Goal: Task Accomplishment & Management: Manage account settings

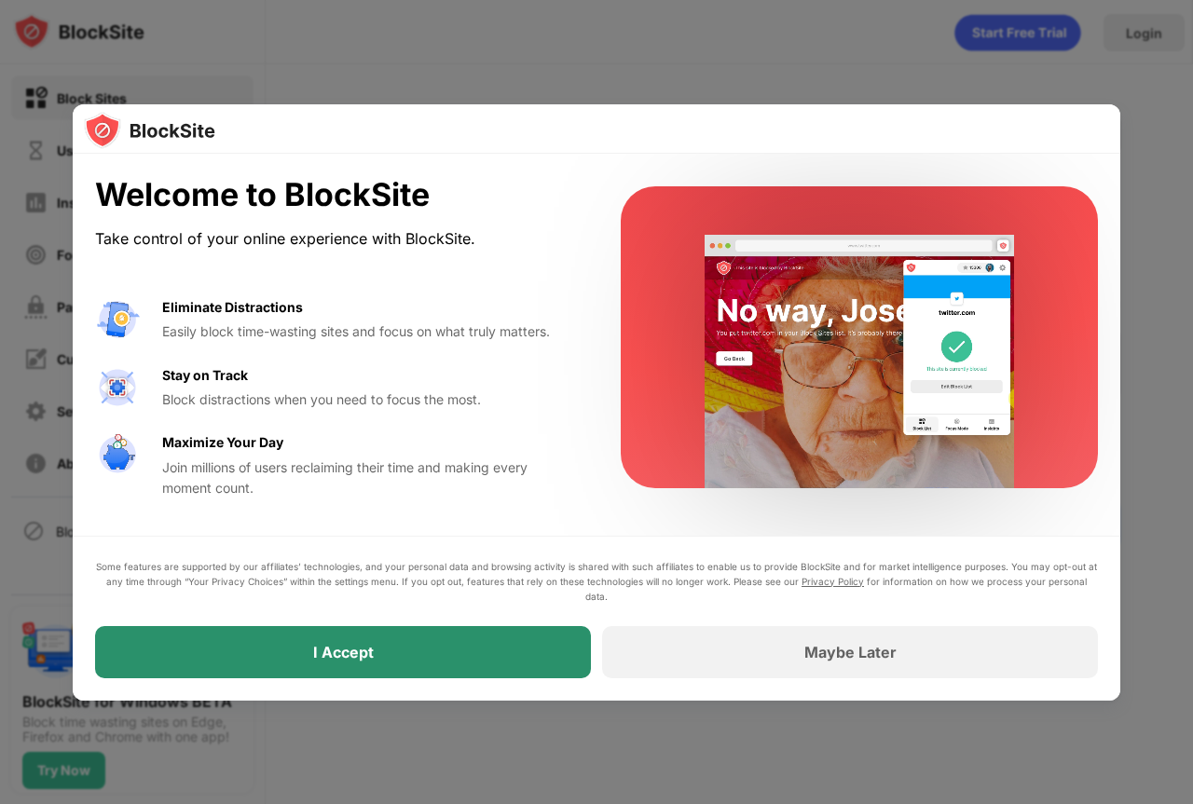
click at [478, 646] on div "I Accept" at bounding box center [343, 652] width 496 height 52
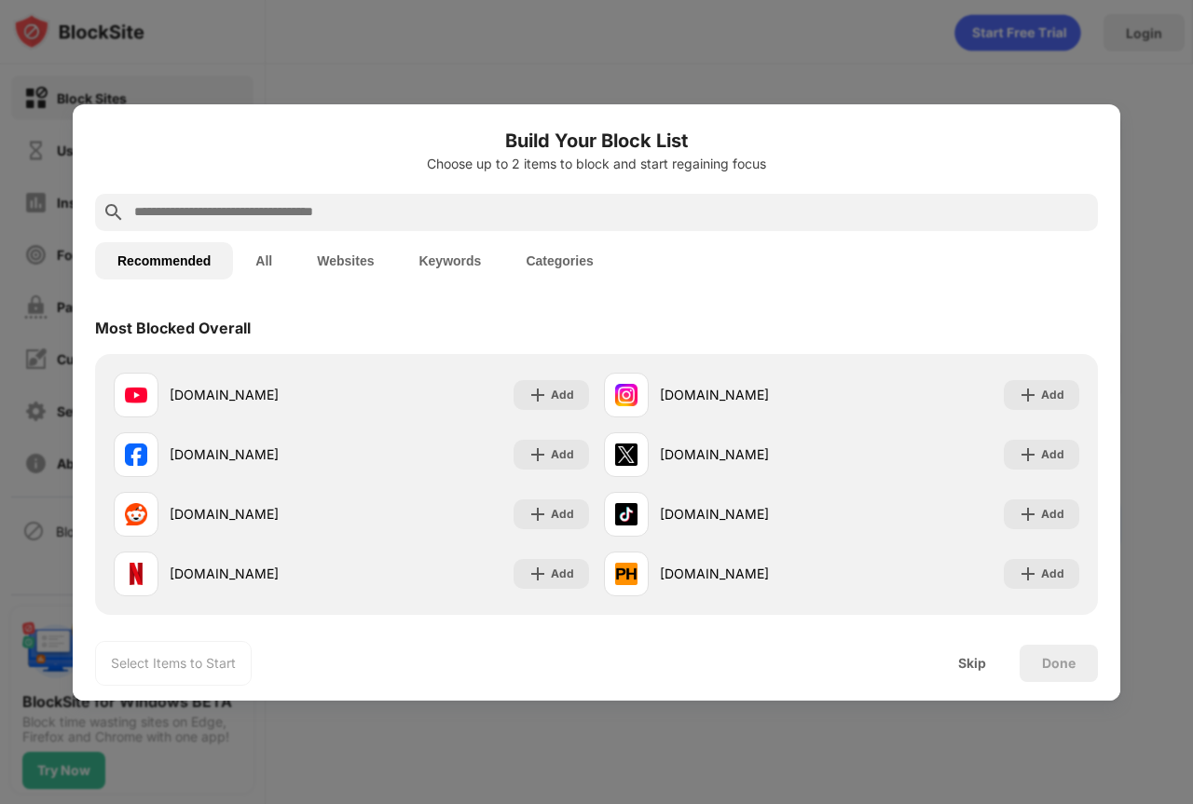
click at [349, 261] on button "Websites" at bounding box center [345, 260] width 102 height 37
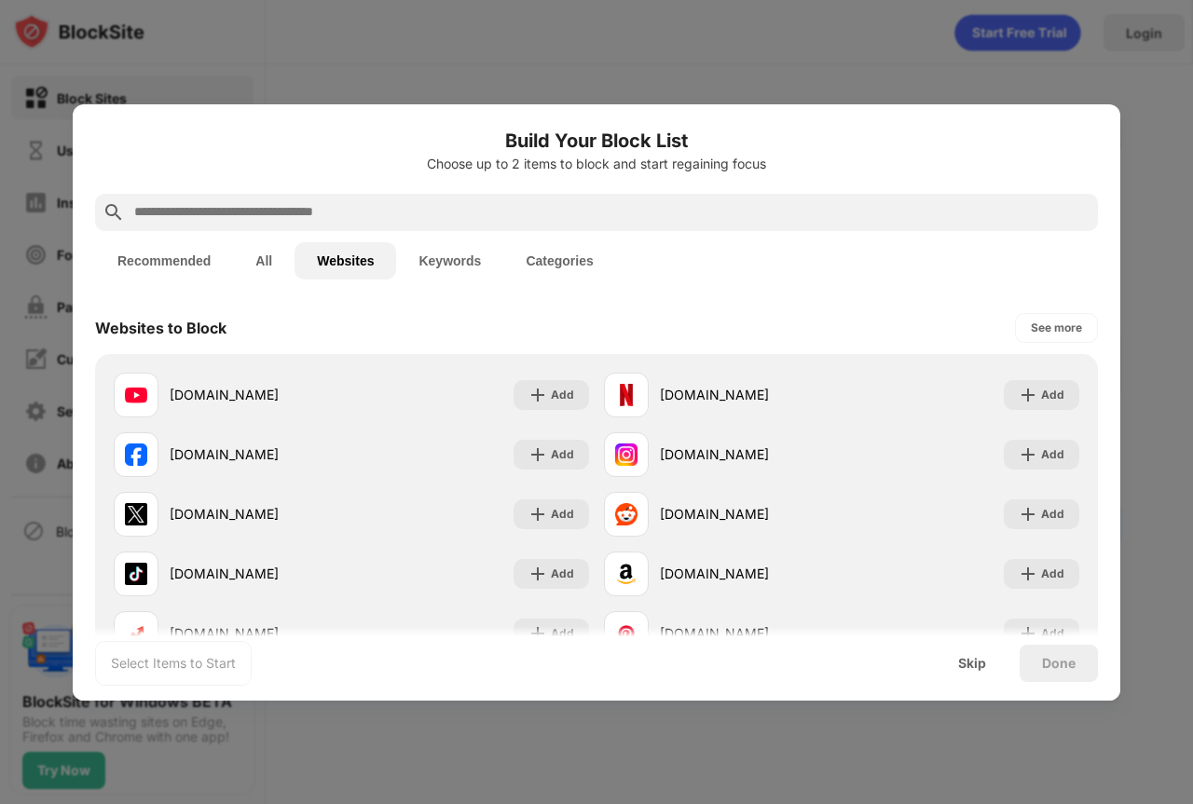
click at [349, 261] on button "Websites" at bounding box center [345, 260] width 102 height 37
click at [664, 46] on div at bounding box center [596, 402] width 1193 height 804
